Goal: Find specific page/section: Find specific page/section

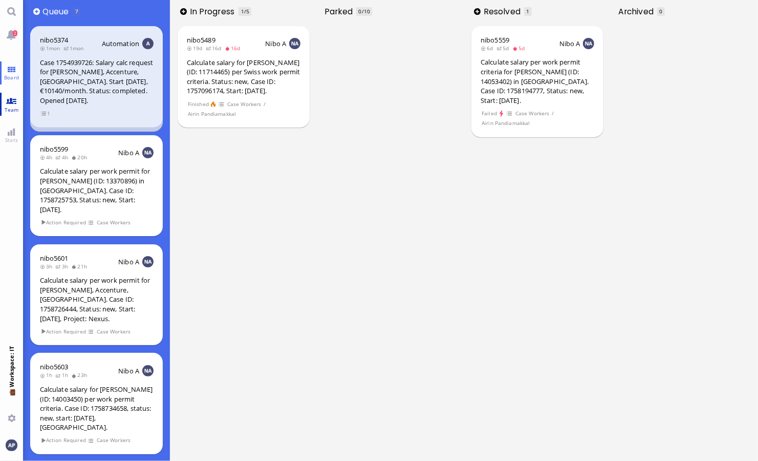
click at [7, 110] on span "Team" at bounding box center [11, 109] width 19 height 7
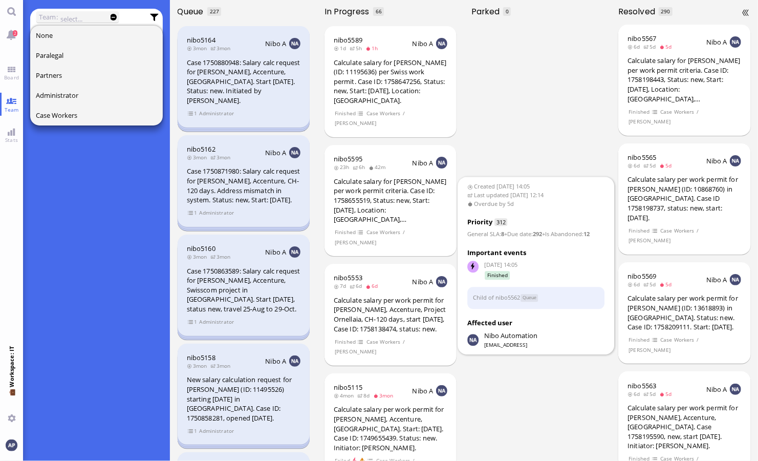
scroll to position [1520, 0]
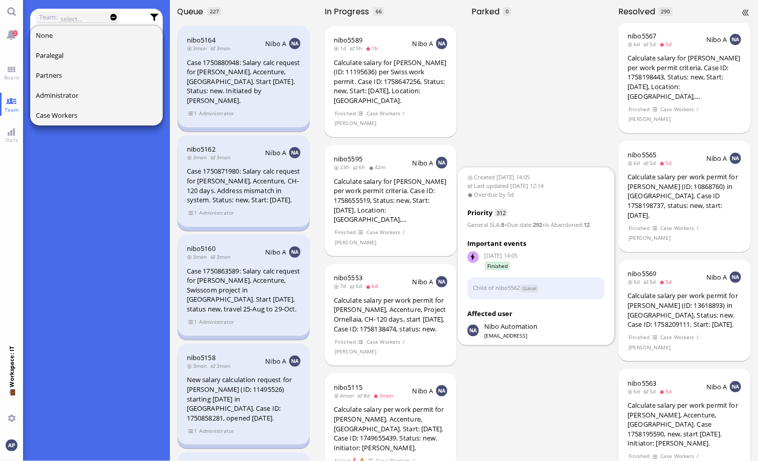
click at [671, 400] on div "Calculate salary per work permit for [PERSON_NAME], Accenture, [GEOGRAPHIC_DATA…" at bounding box center [685, 424] width 114 height 48
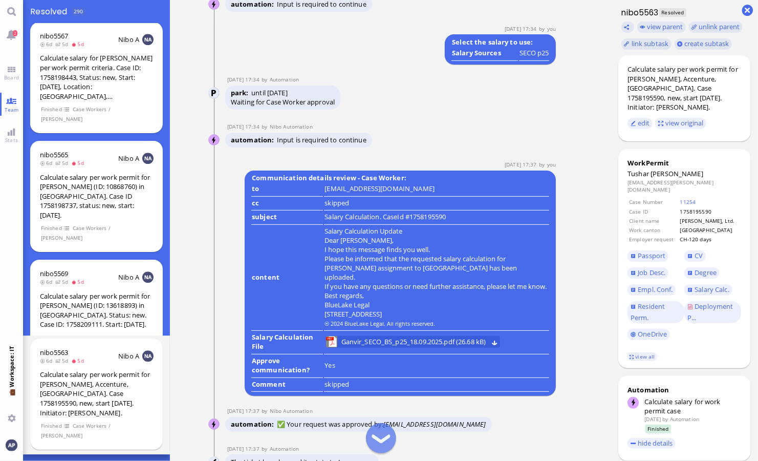
scroll to position [-1365, 0]
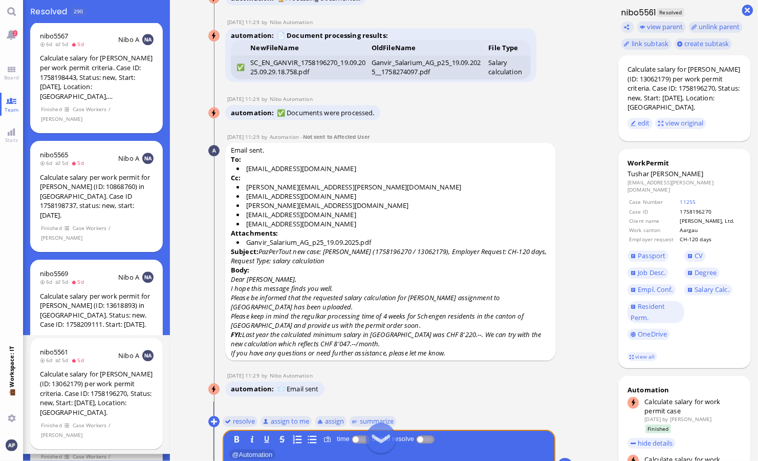
scroll to position [-31, 0]
